Goal: Task Accomplishment & Management: Complete application form

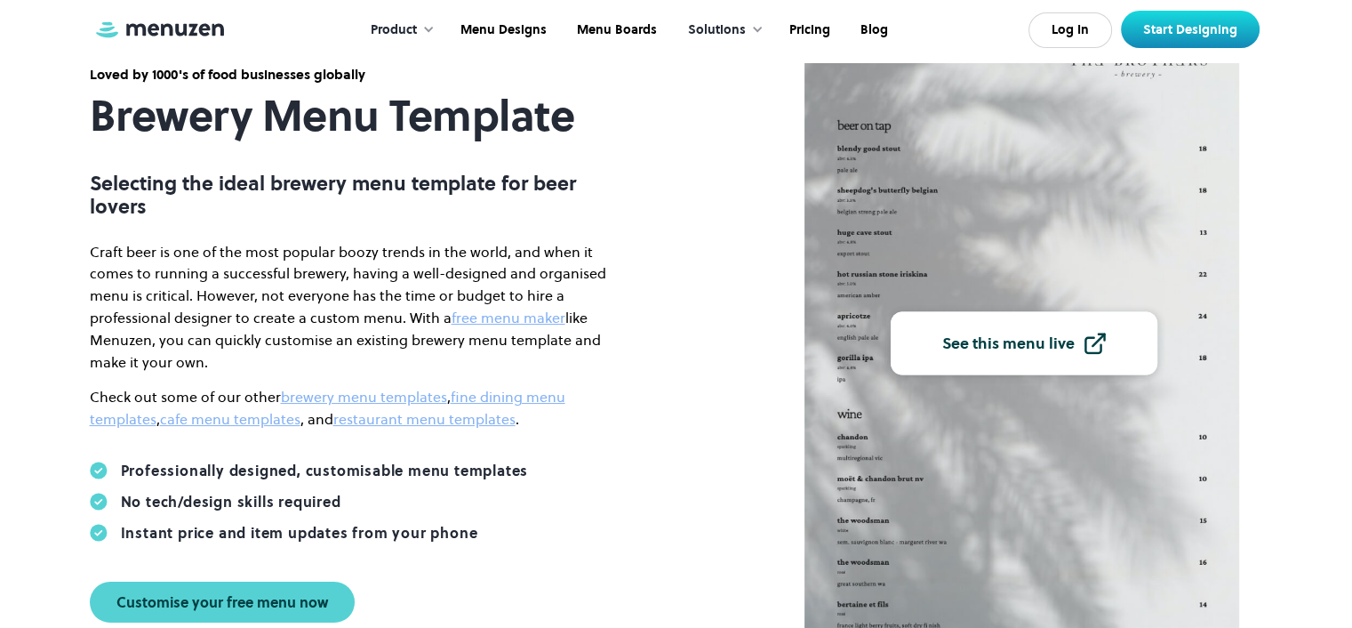
scroll to position [158, 0]
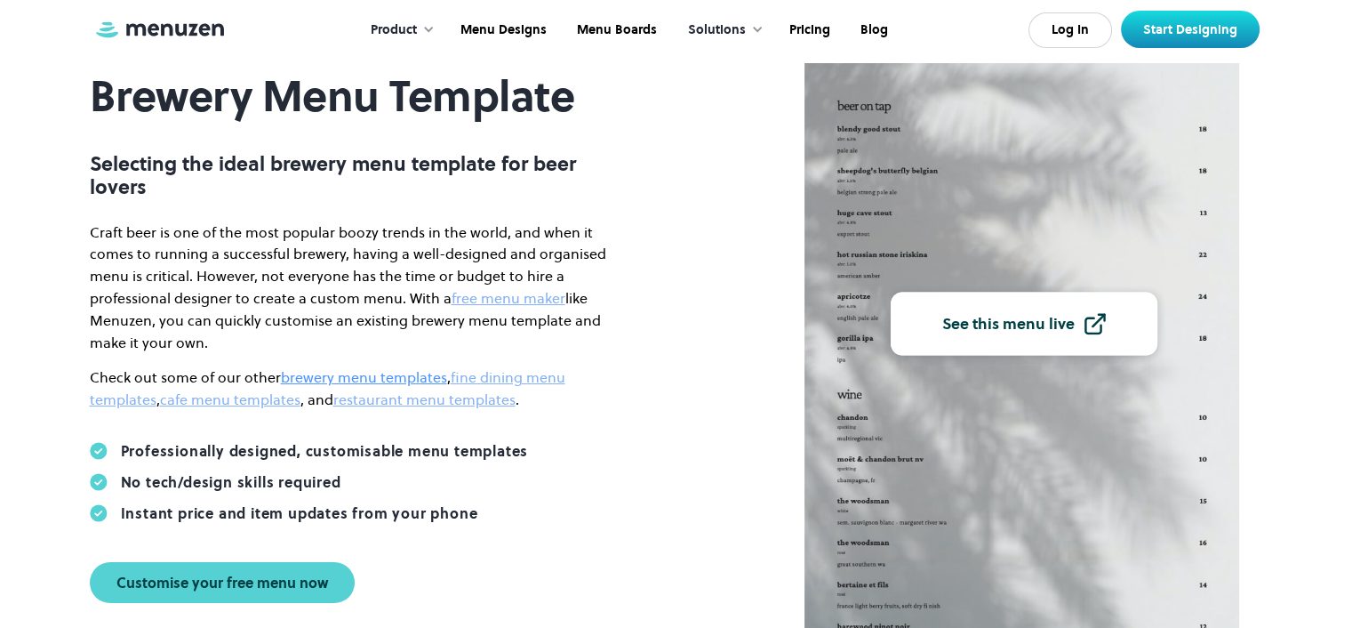
click at [340, 376] on link "brewery menu templates" at bounding box center [364, 377] width 166 height 20
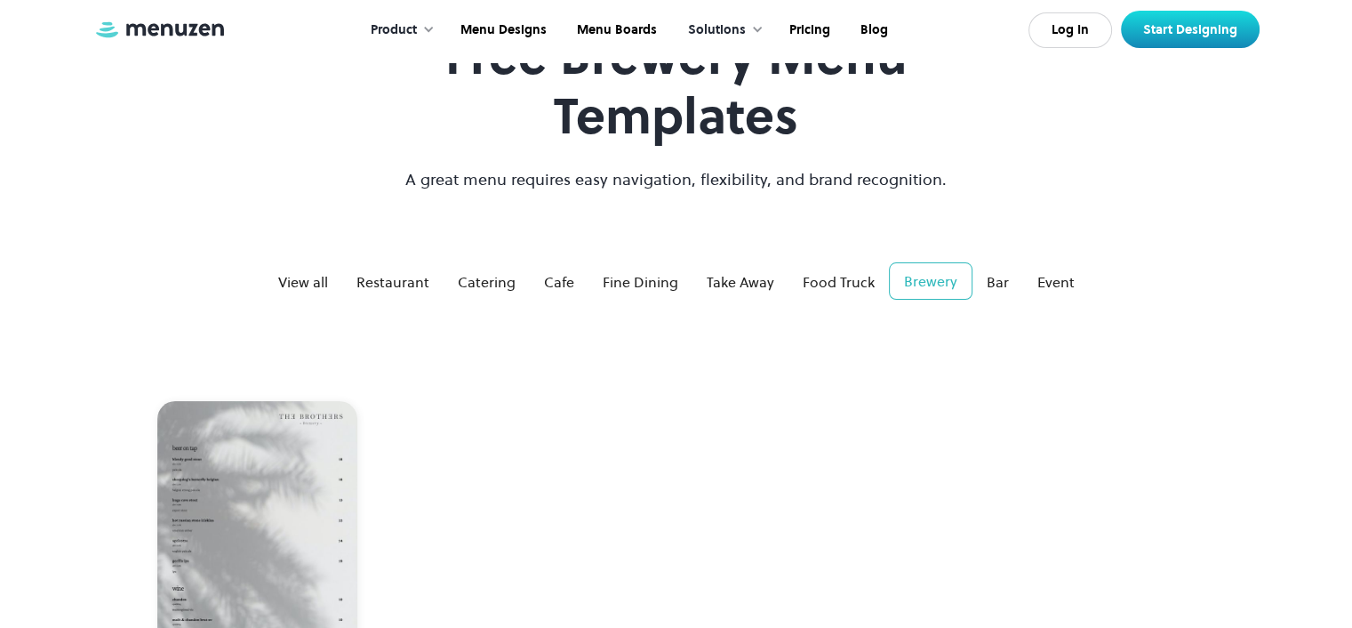
scroll to position [137, 0]
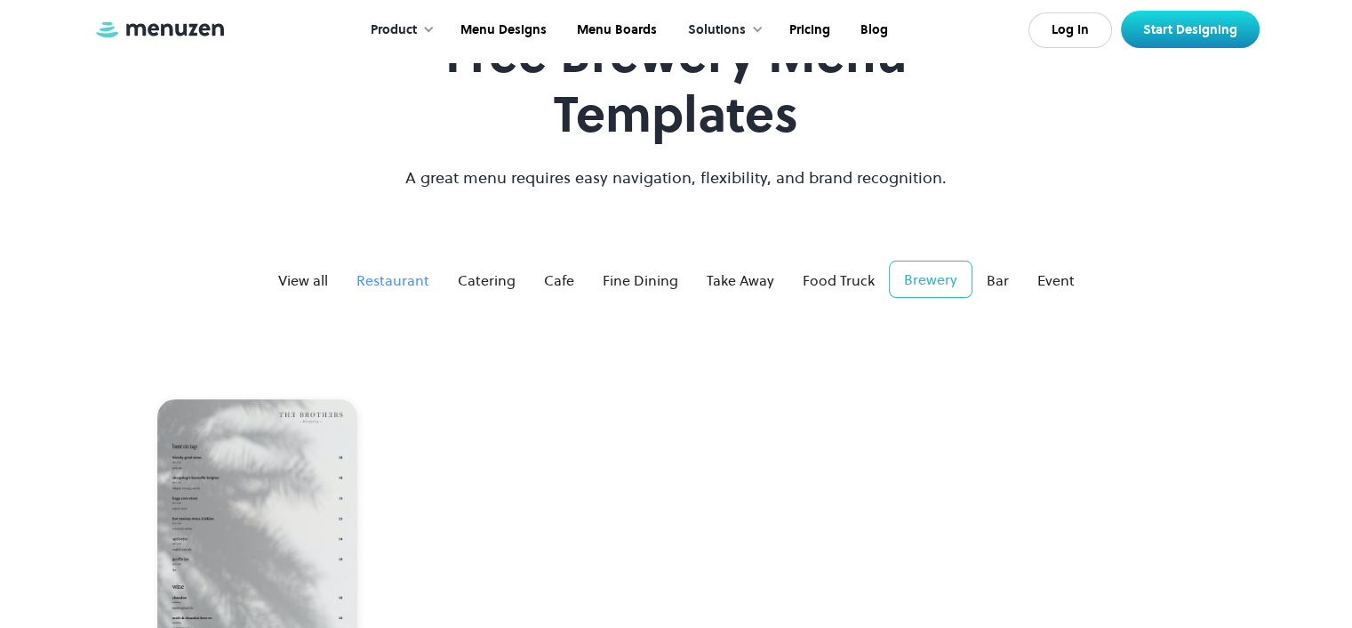
click at [379, 278] on div "Restaurant" at bounding box center [392, 279] width 73 height 21
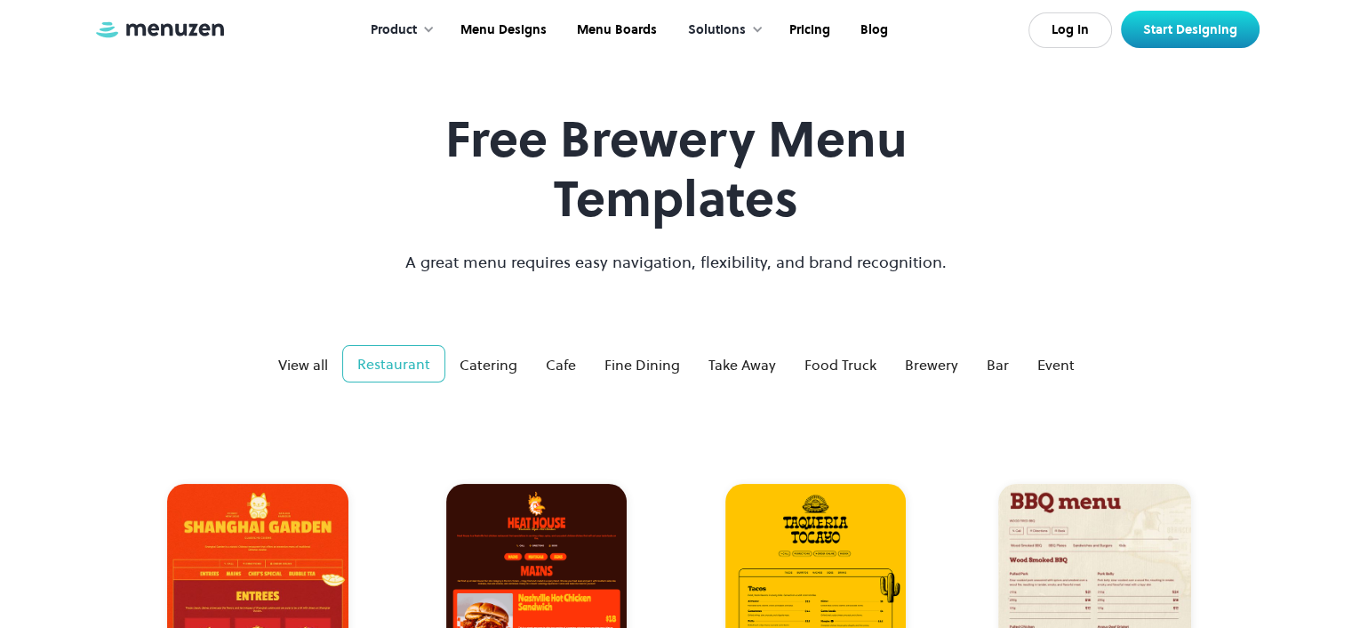
scroll to position [0, 0]
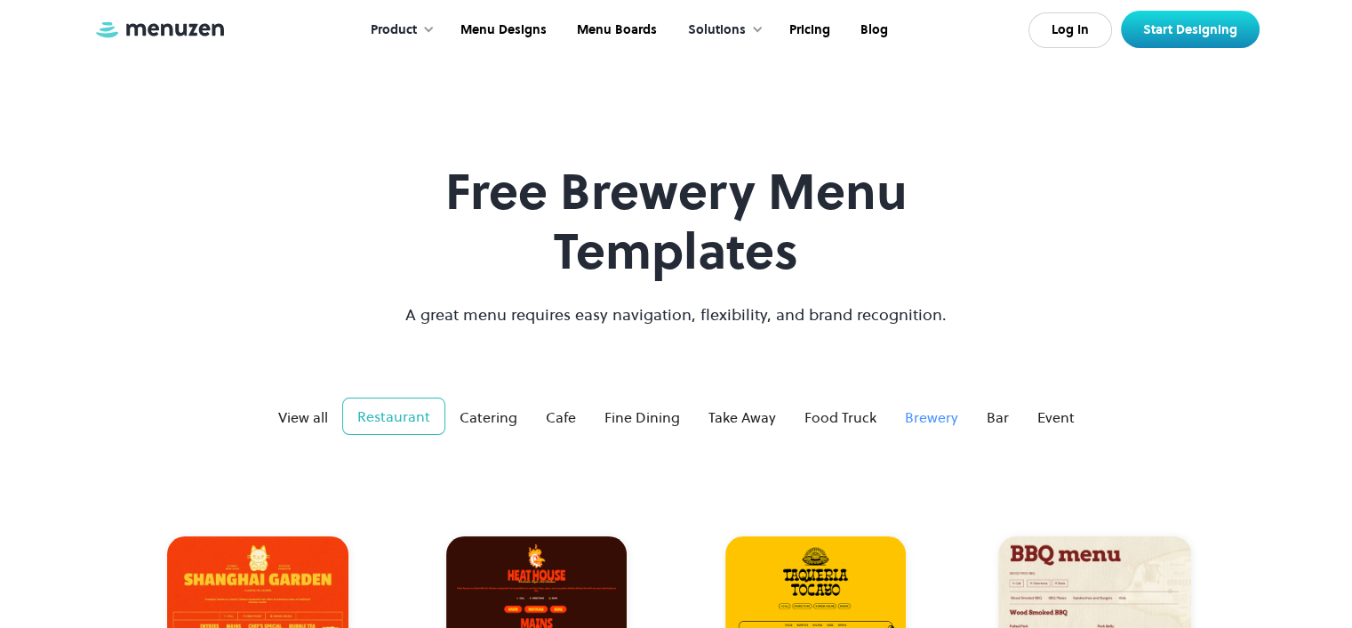
click at [911, 419] on div "Brewery" at bounding box center [931, 416] width 53 height 21
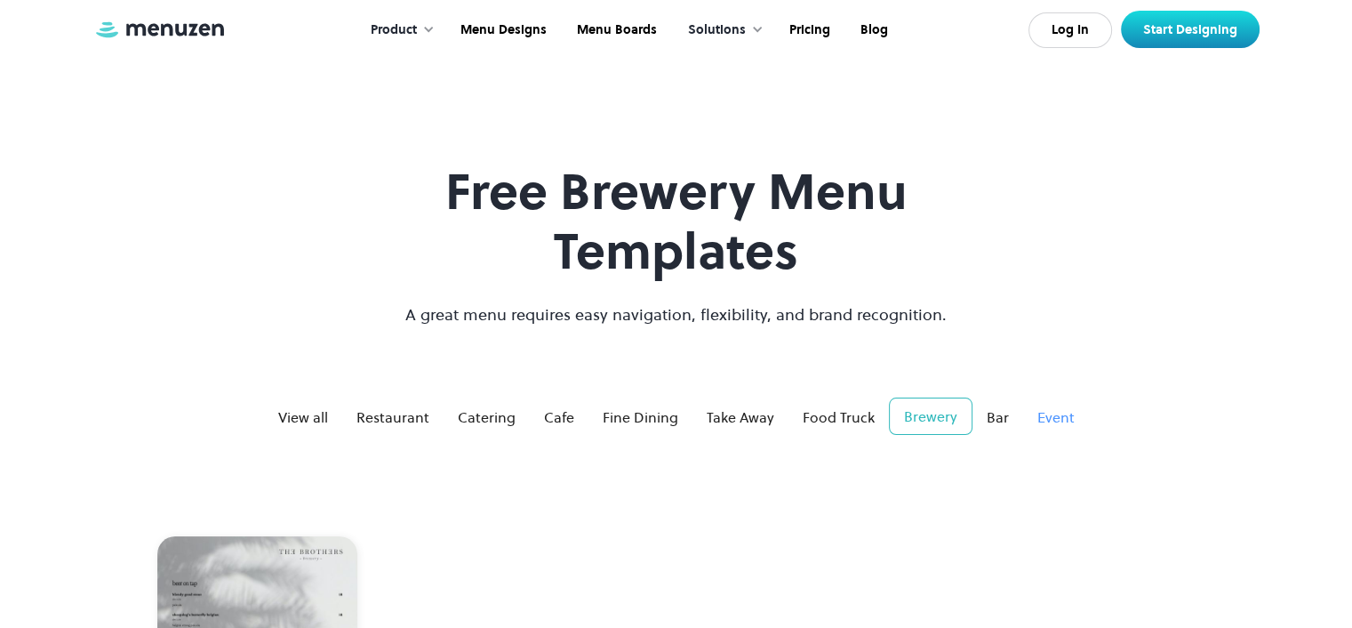
click at [1052, 417] on div "Event" at bounding box center [1055, 416] width 37 height 21
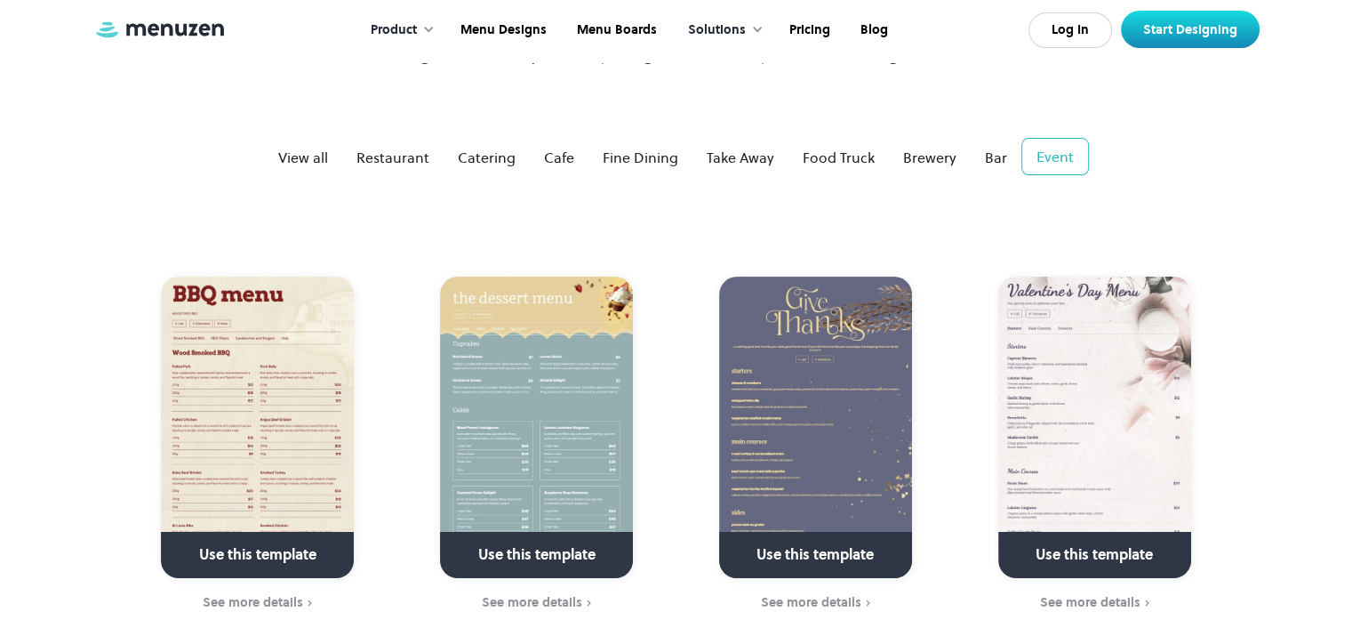
scroll to position [258, 0]
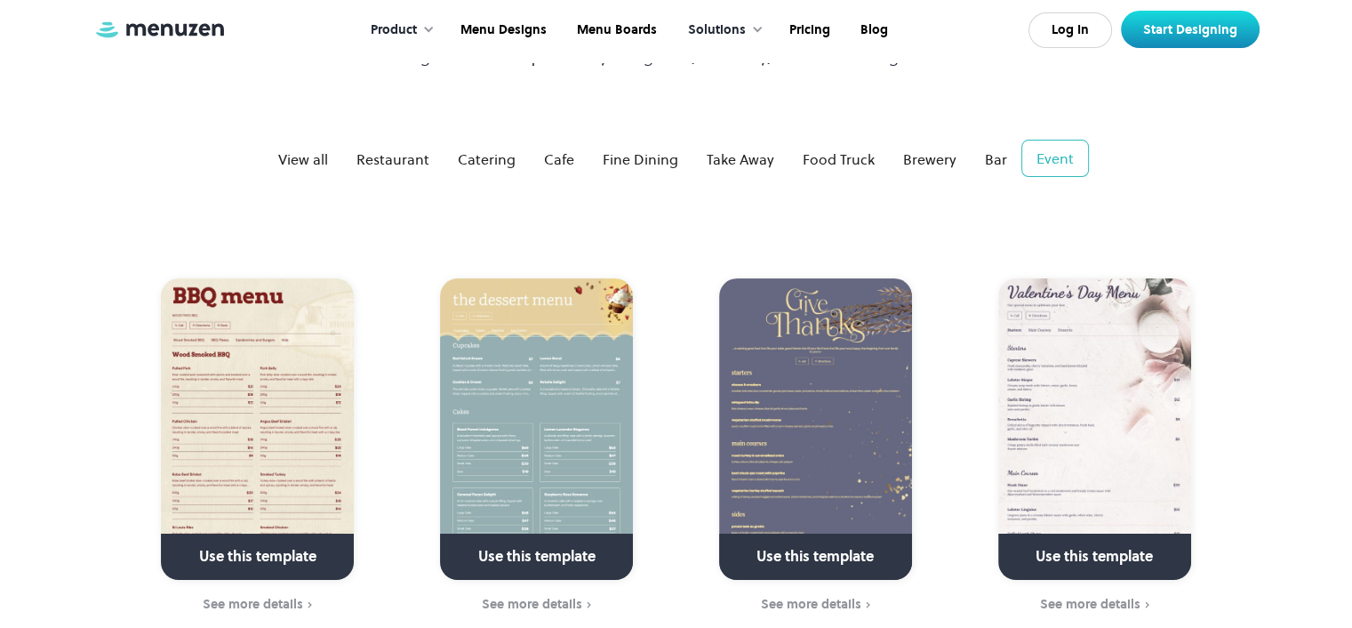
click at [567, 554] on link at bounding box center [536, 563] width 257 height 45
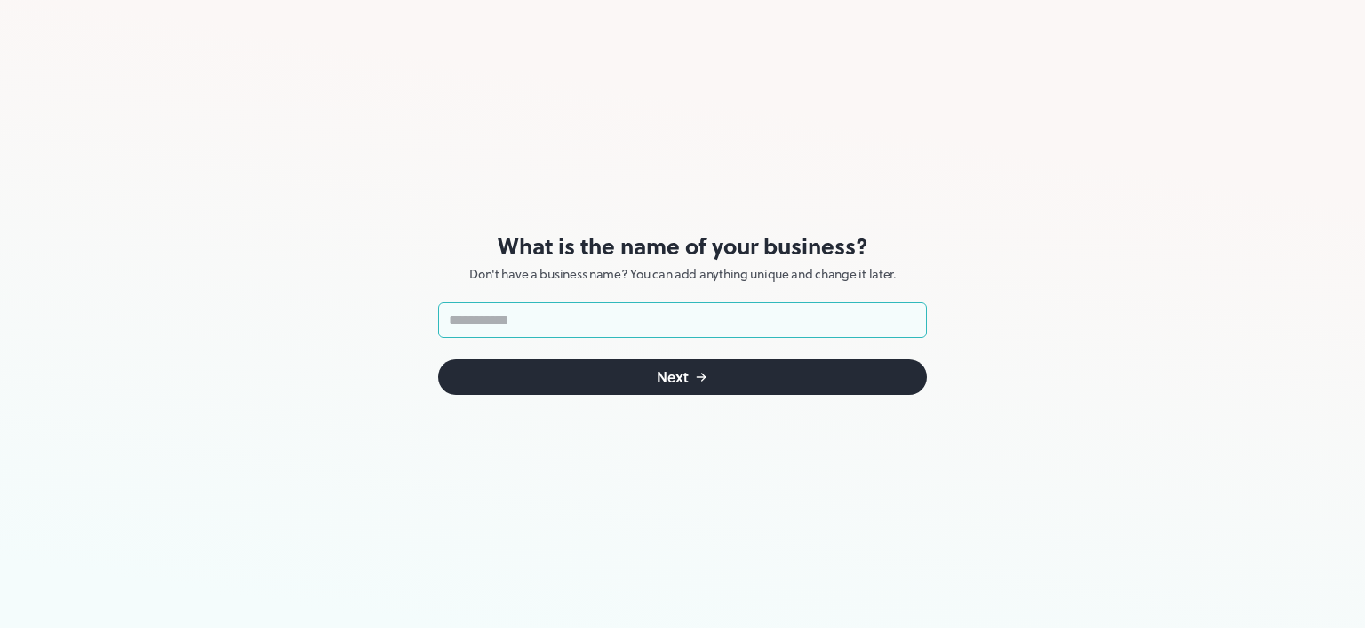
click at [548, 319] on input "text" at bounding box center [682, 320] width 489 height 36
type input "**********"
click at [580, 374] on button "Next" at bounding box center [682, 377] width 489 height 36
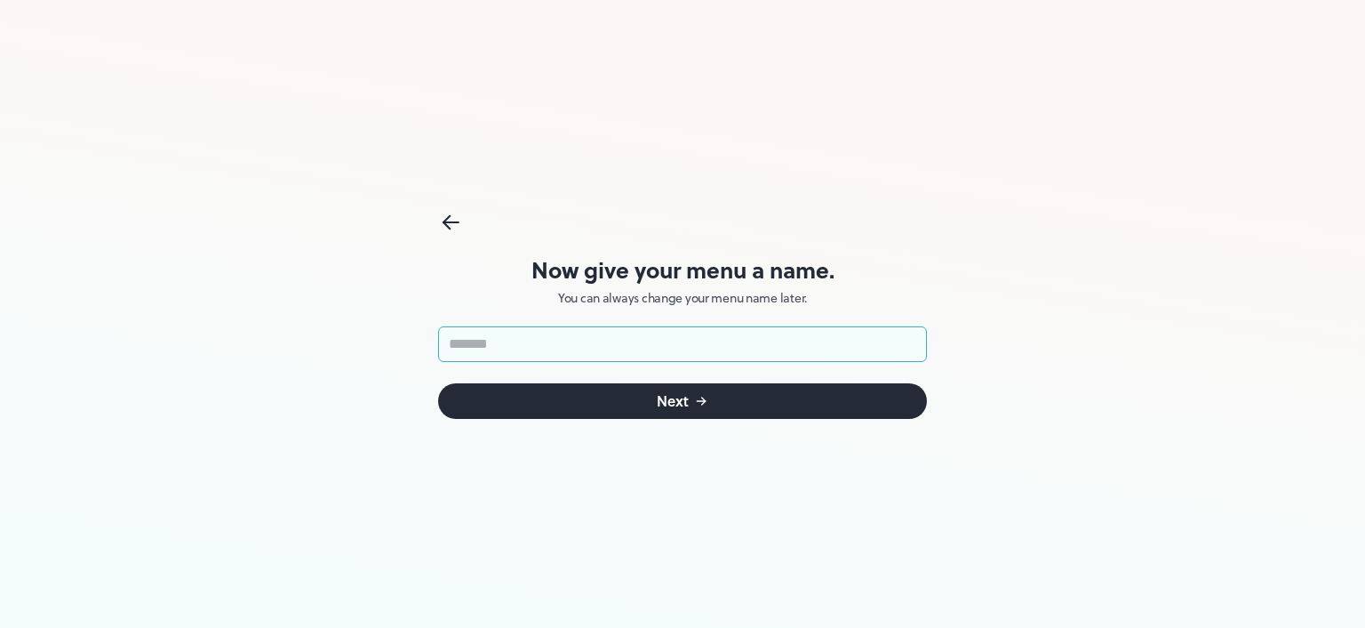
click at [506, 339] on input "text" at bounding box center [682, 344] width 489 height 36
type input "**********"
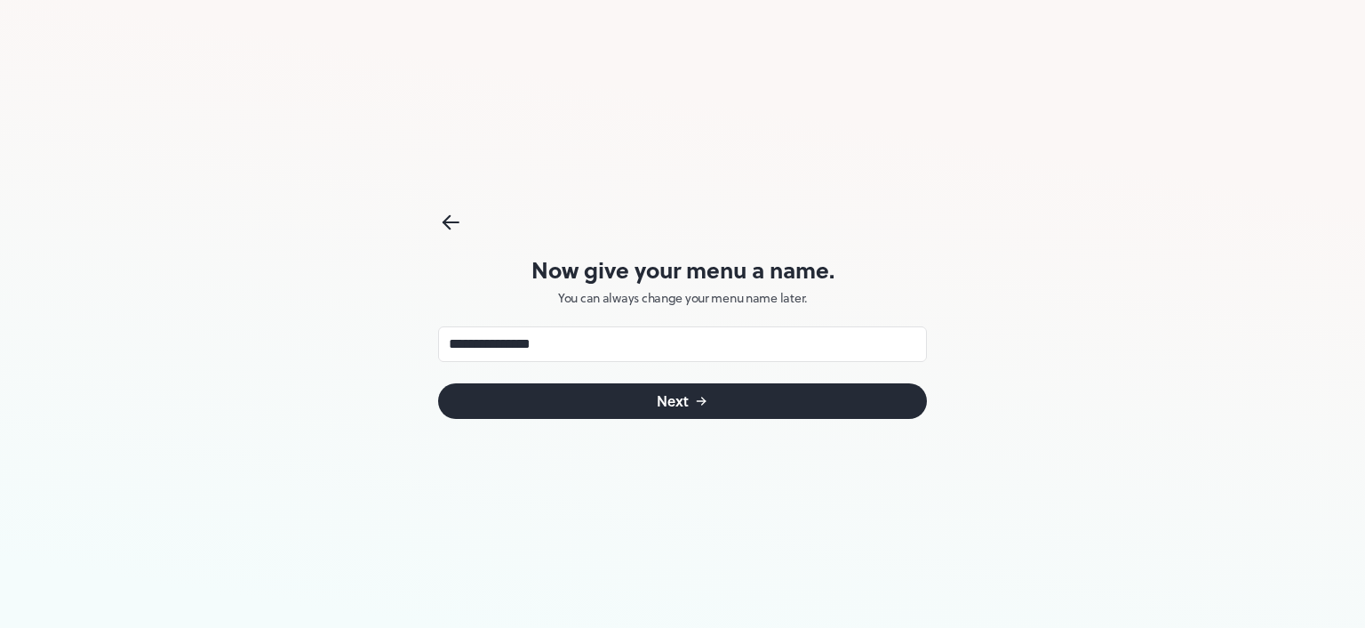
click at [547, 390] on button "Next" at bounding box center [682, 401] width 489 height 36
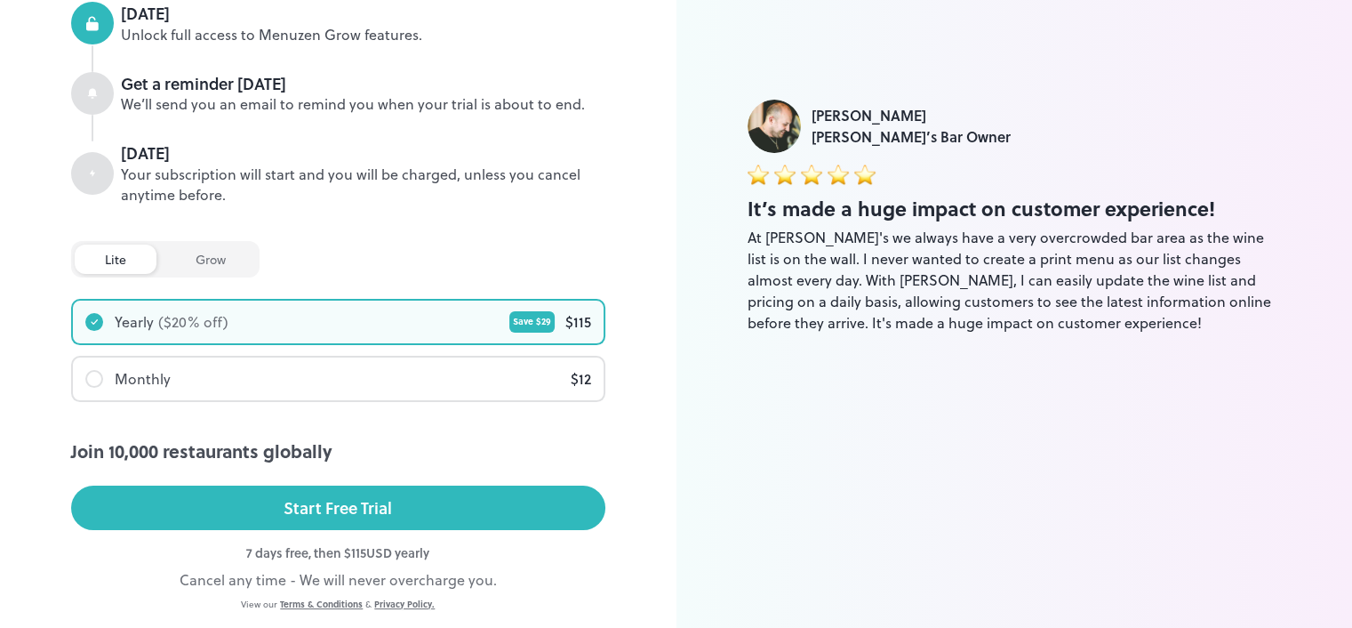
scroll to position [302, 0]
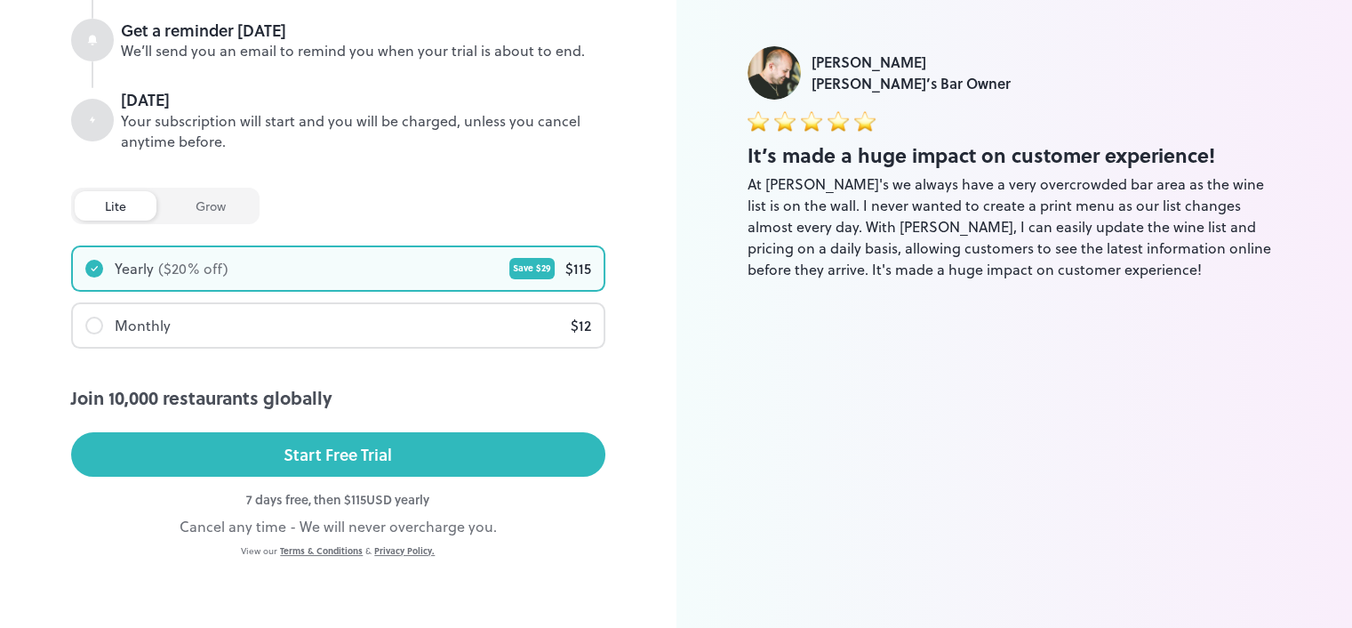
click at [96, 327] on div at bounding box center [94, 325] width 18 height 18
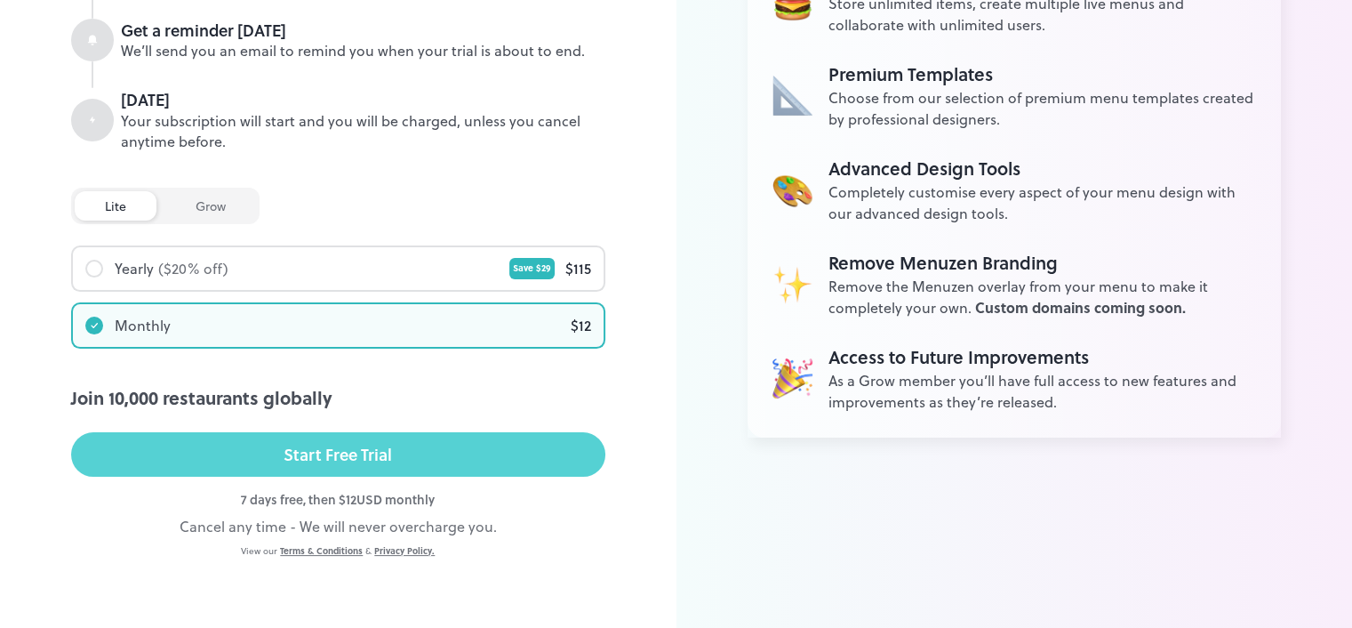
click at [290, 451] on div "Start Free Trial" at bounding box center [338, 454] width 108 height 27
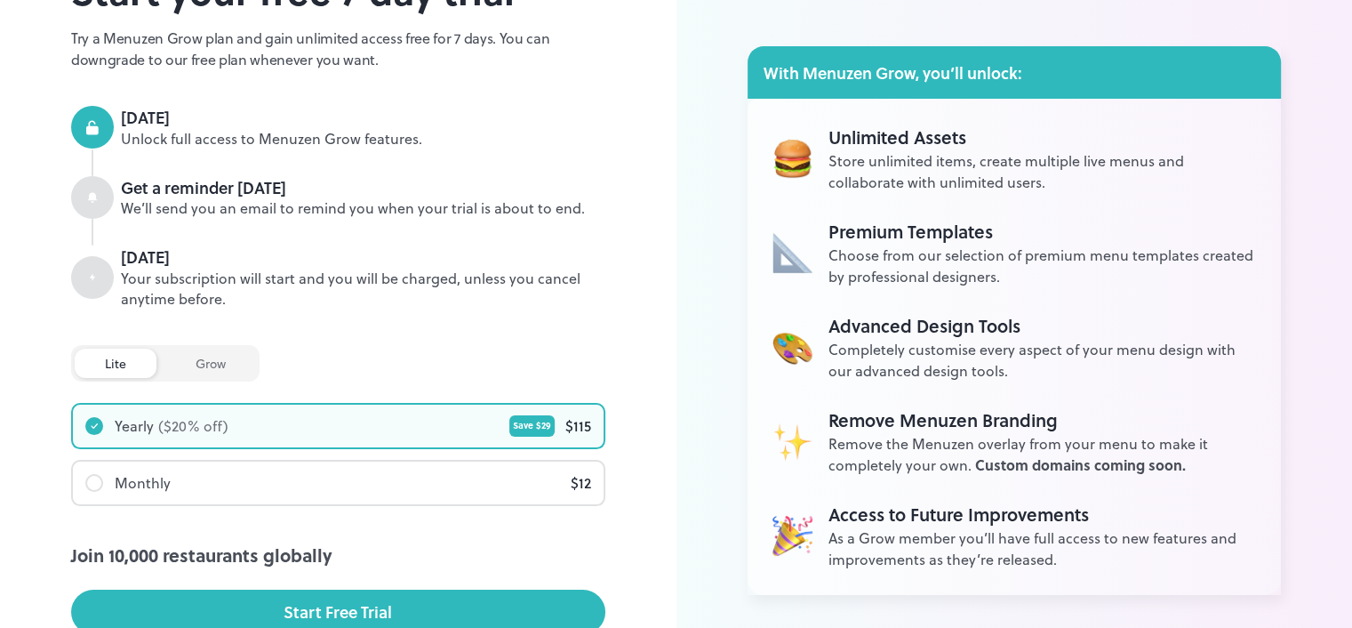
scroll to position [140, 0]
